Goal: Find contact information: Find contact information

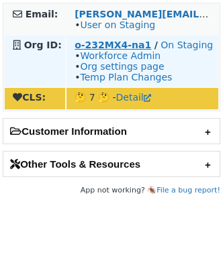
click at [96, 40] on strong "o-232MX4-na1" at bounding box center [112, 45] width 76 height 11
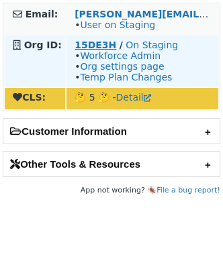
click at [86, 44] on strong "15DE3H" at bounding box center [95, 45] width 42 height 11
click at [78, 43] on strong "15DE3H" at bounding box center [95, 45] width 42 height 11
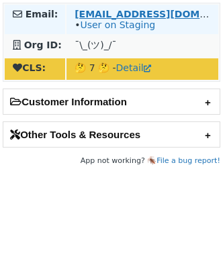
click at [102, 12] on strong "[EMAIL_ADDRESS][DOMAIN_NAME]" at bounding box center [165, 14] width 183 height 11
click at [131, 11] on strong "[EMAIL_ADDRESS][DOMAIN_NAME]" at bounding box center [165, 14] width 183 height 11
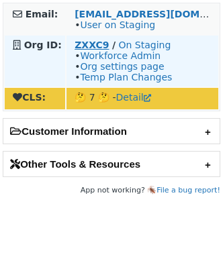
click at [92, 44] on strong "ZXXC9" at bounding box center [91, 45] width 34 height 11
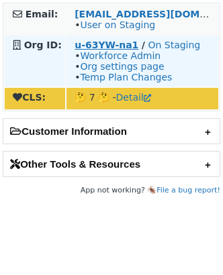
click at [89, 41] on strong "u-63YW-na1" at bounding box center [106, 45] width 64 height 11
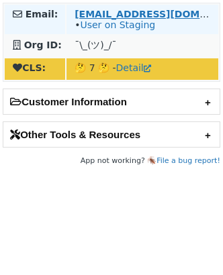
click at [145, 15] on strong "[EMAIL_ADDRESS][DOMAIN_NAME]" at bounding box center [165, 14] width 183 height 11
